Goal: Information Seeking & Learning: Learn about a topic

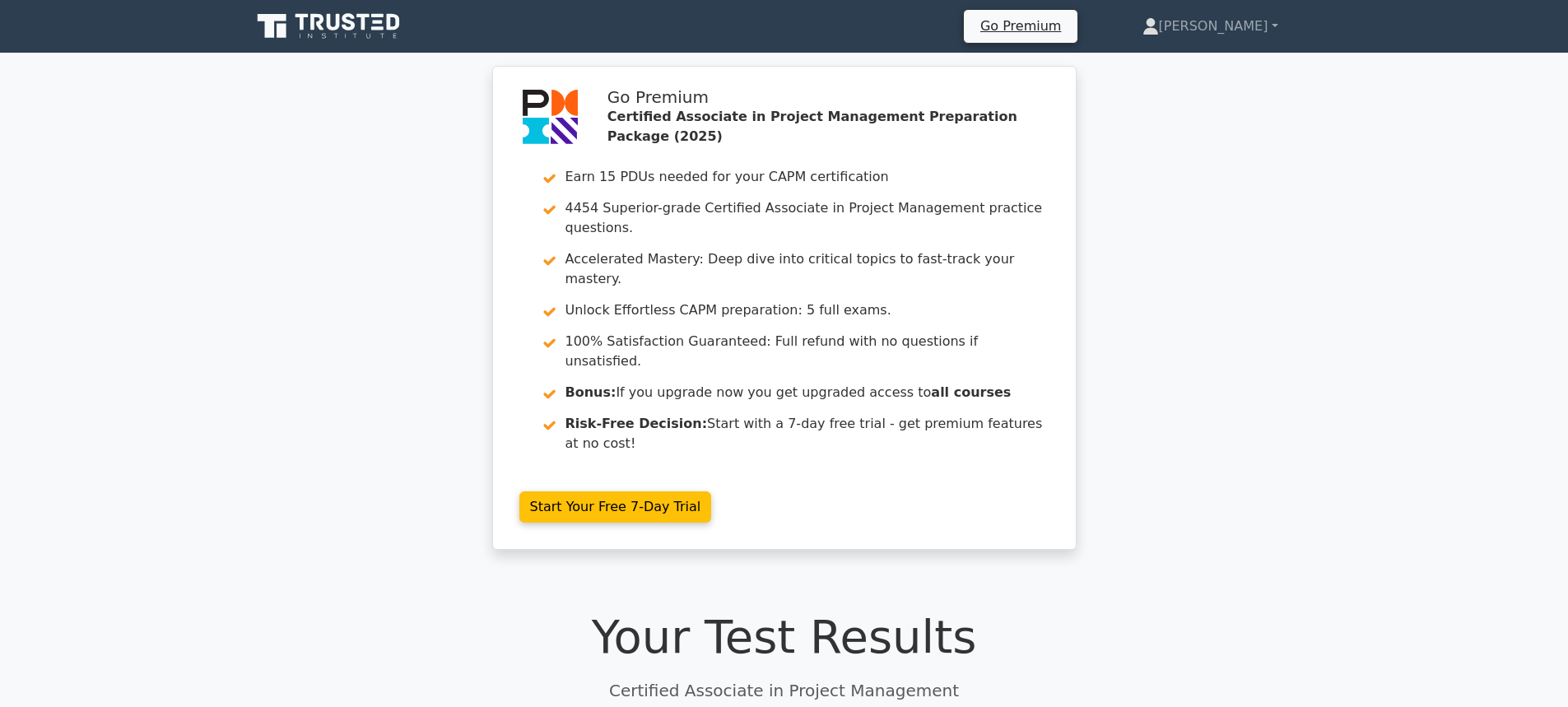
click at [345, 16] on icon at bounding box center [348, 22] width 13 height 18
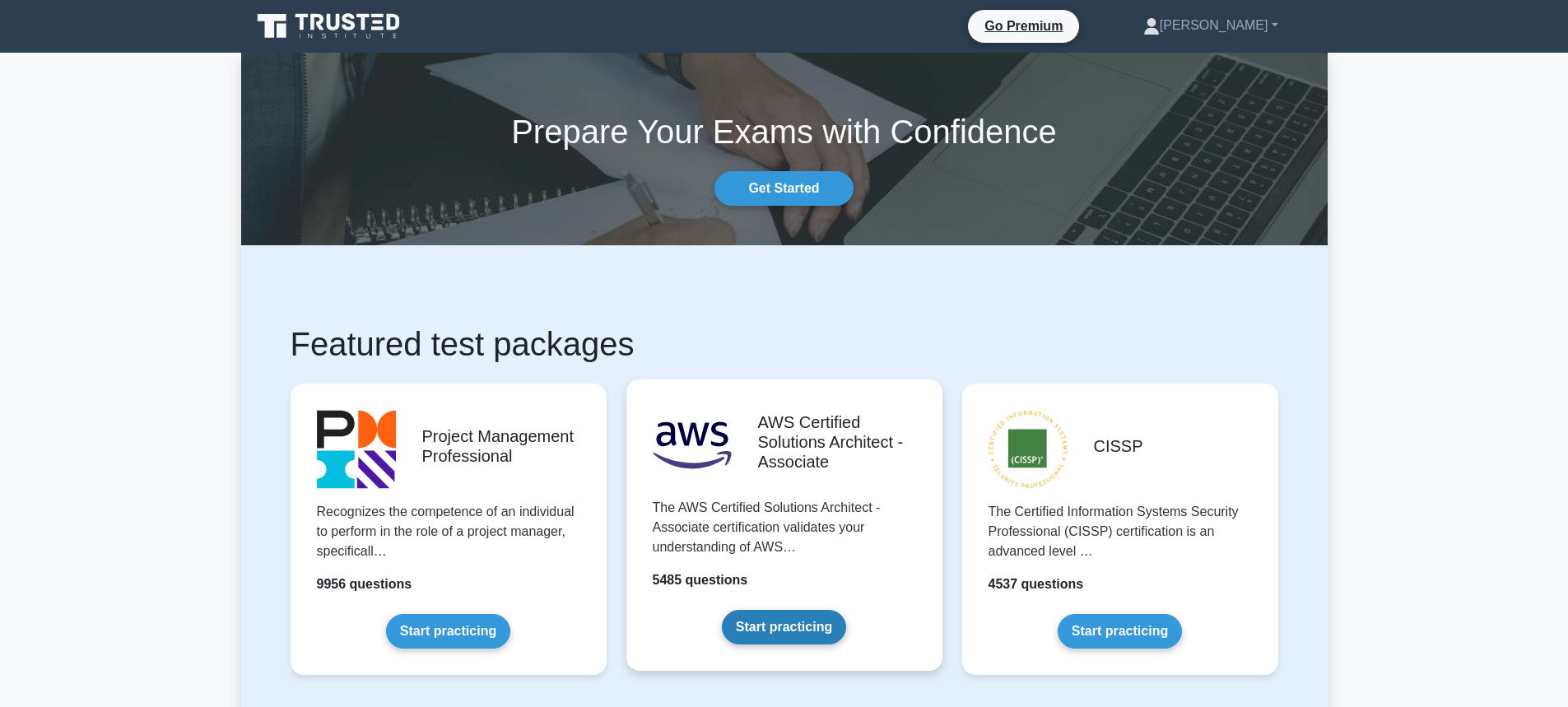
scroll to position [412, 0]
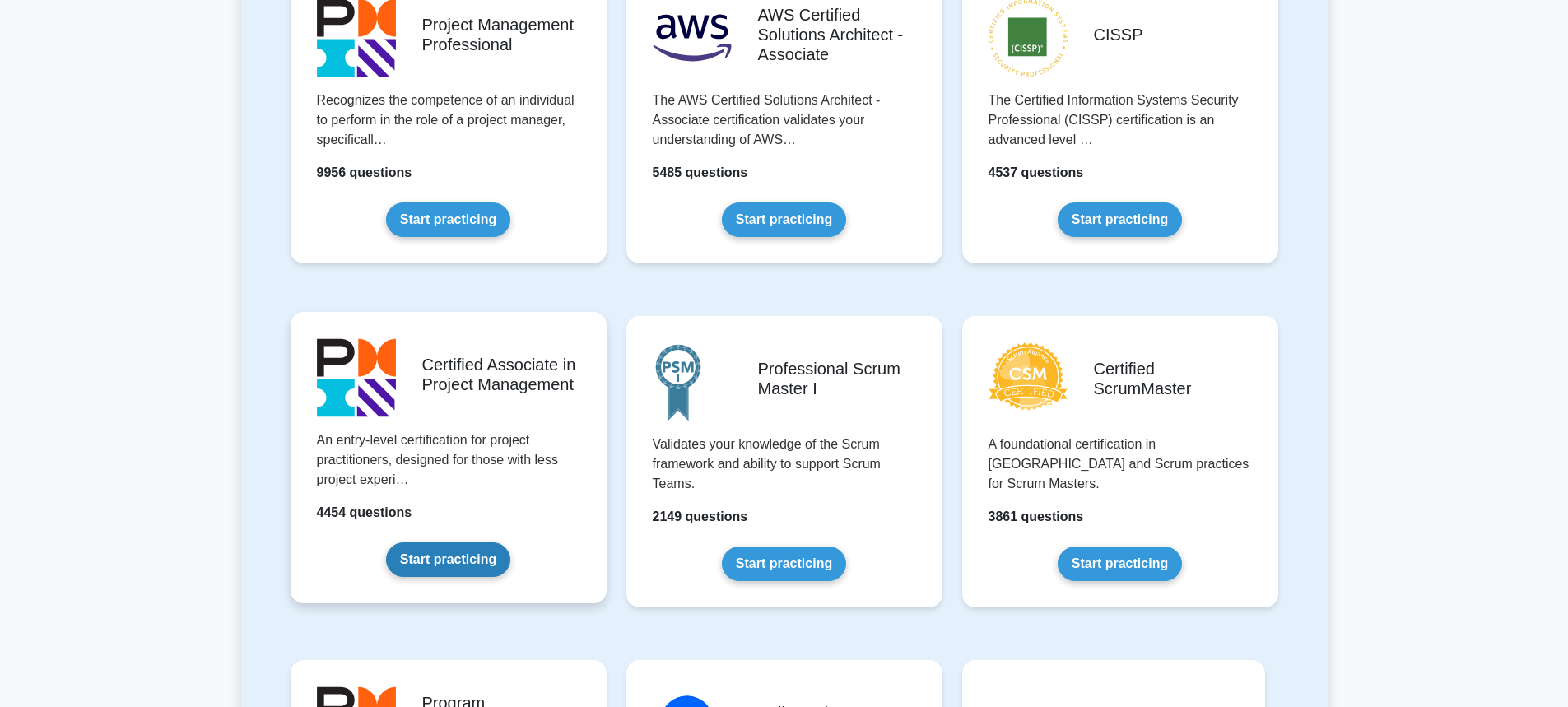
click at [464, 551] on link "Start practicing" at bounding box center [448, 559] width 124 height 34
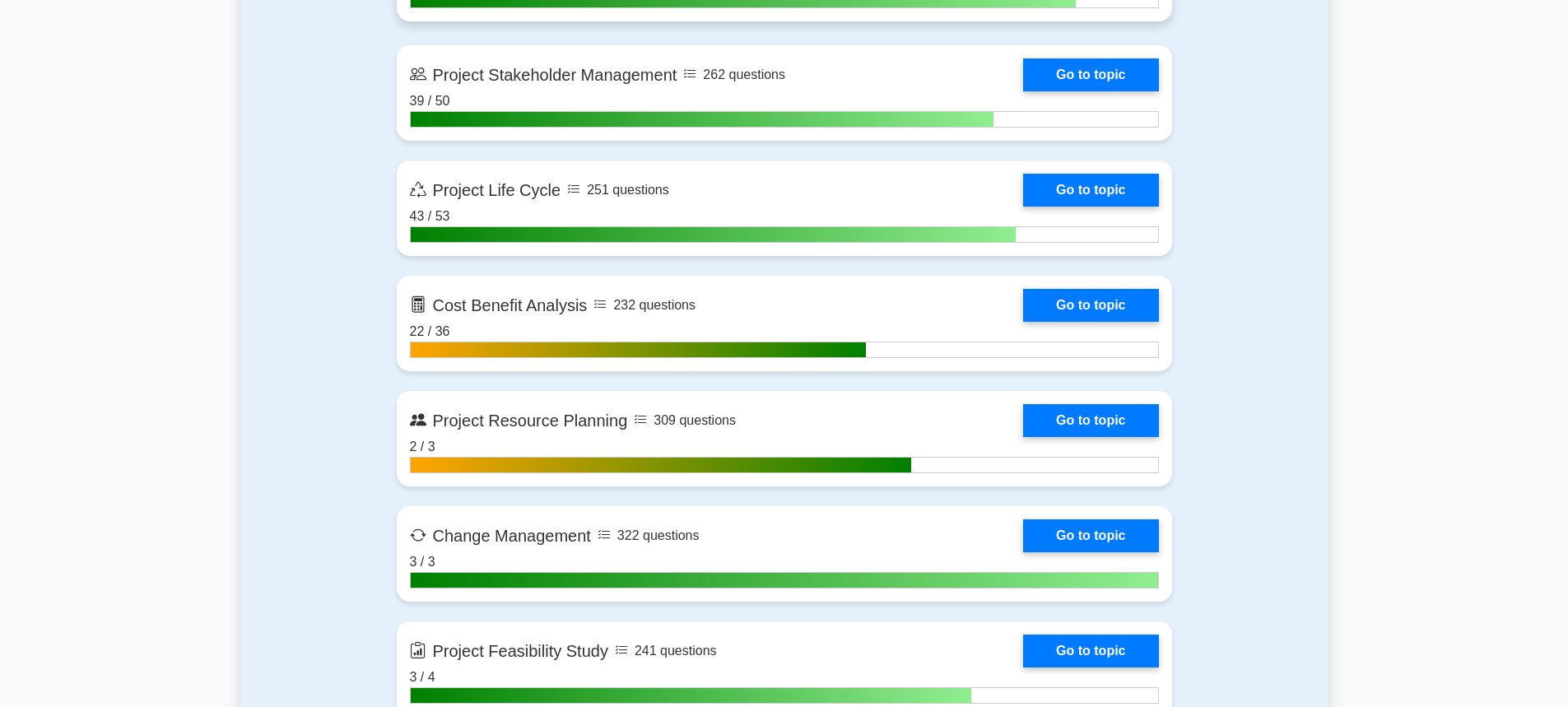
scroll to position [2306, 0]
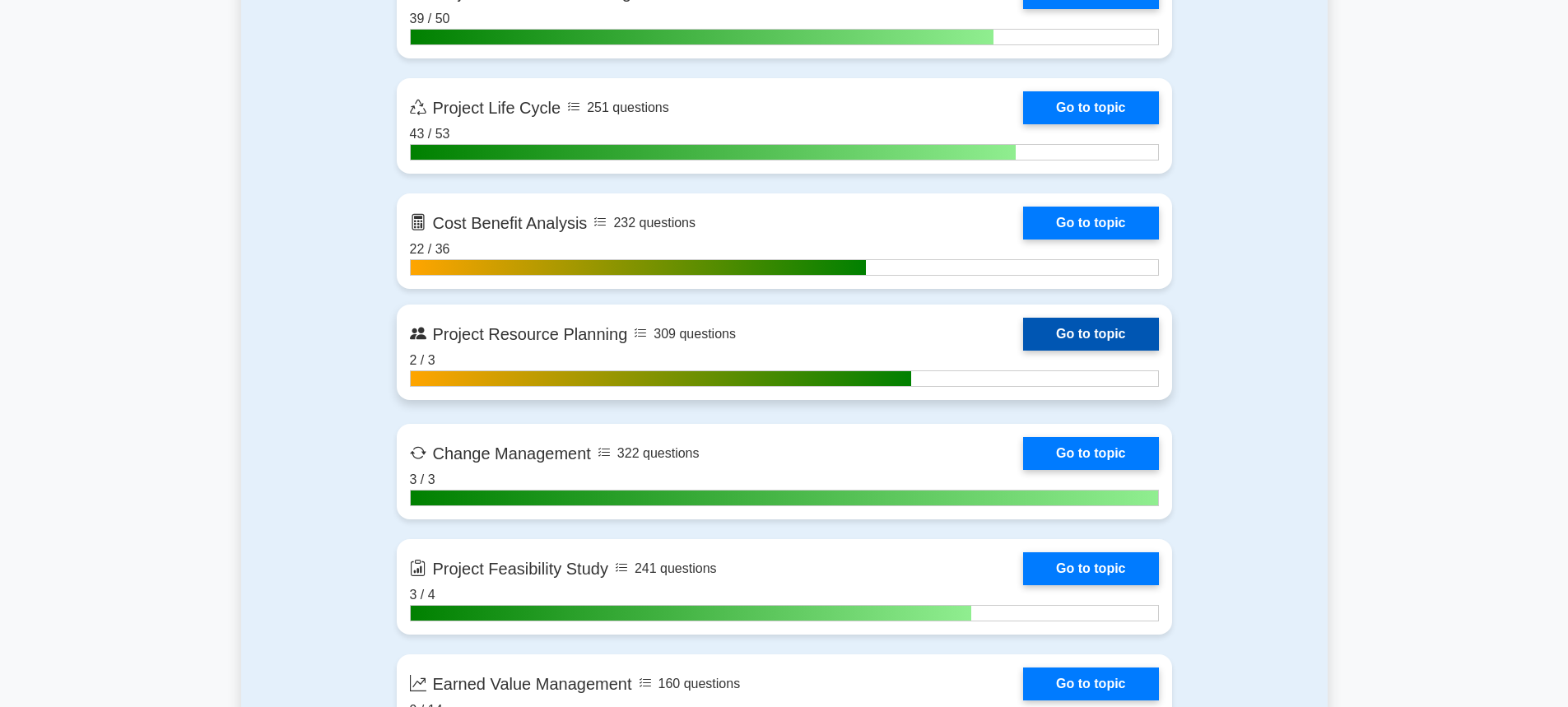
click at [1024, 330] on link "Go to topic" at bounding box center [1091, 334] width 135 height 32
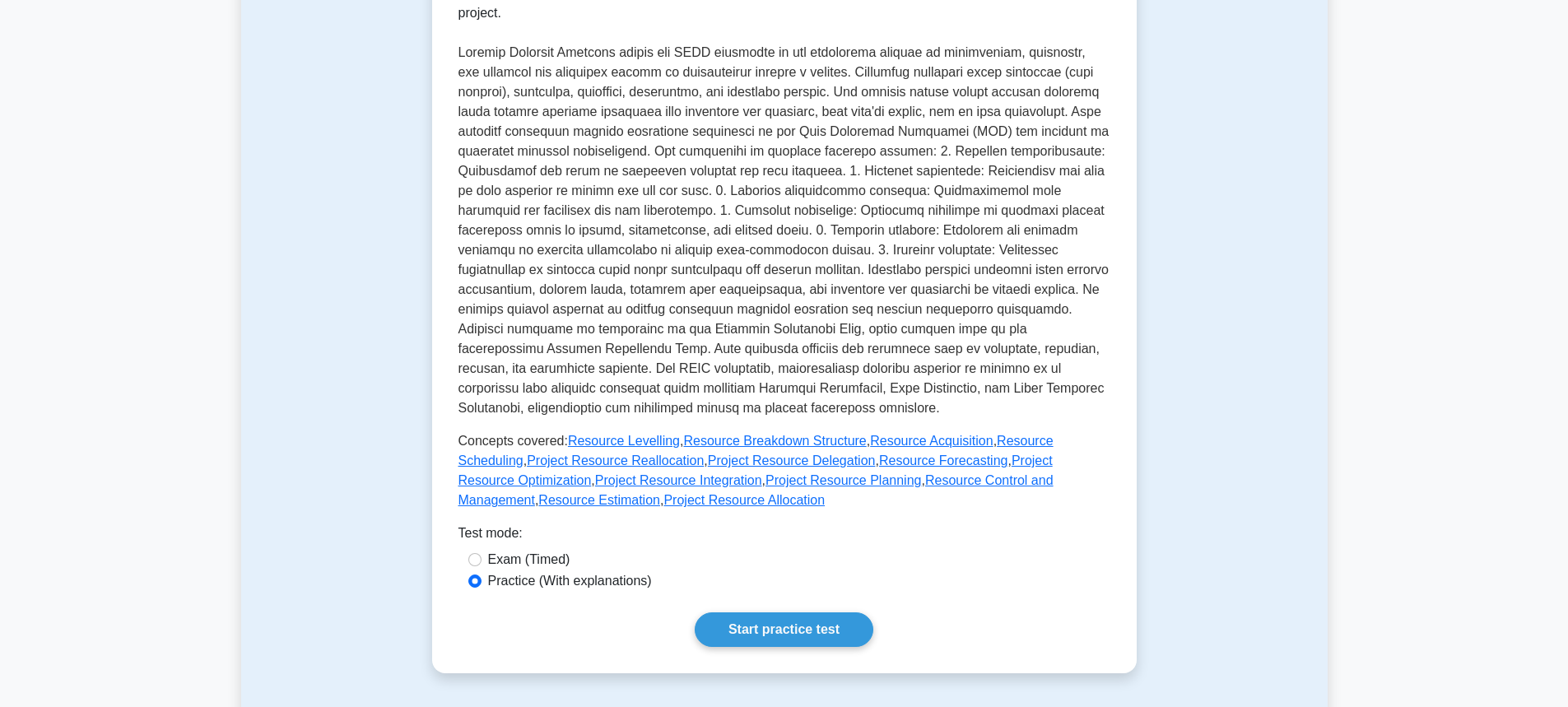
scroll to position [494, 0]
